Goal: Transaction & Acquisition: Purchase product/service

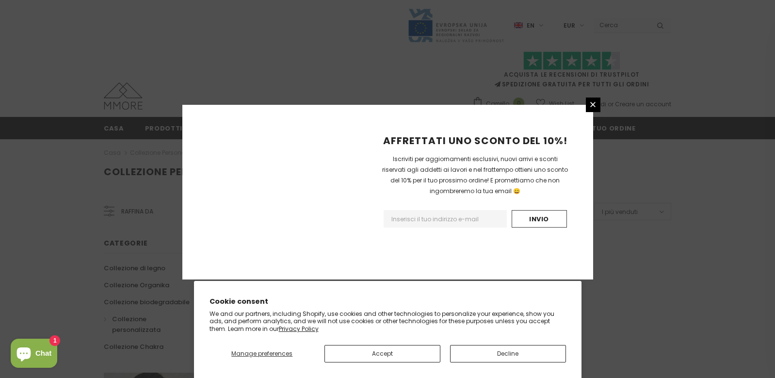
scroll to position [617, 0]
